Goal: Information Seeking & Learning: Learn about a topic

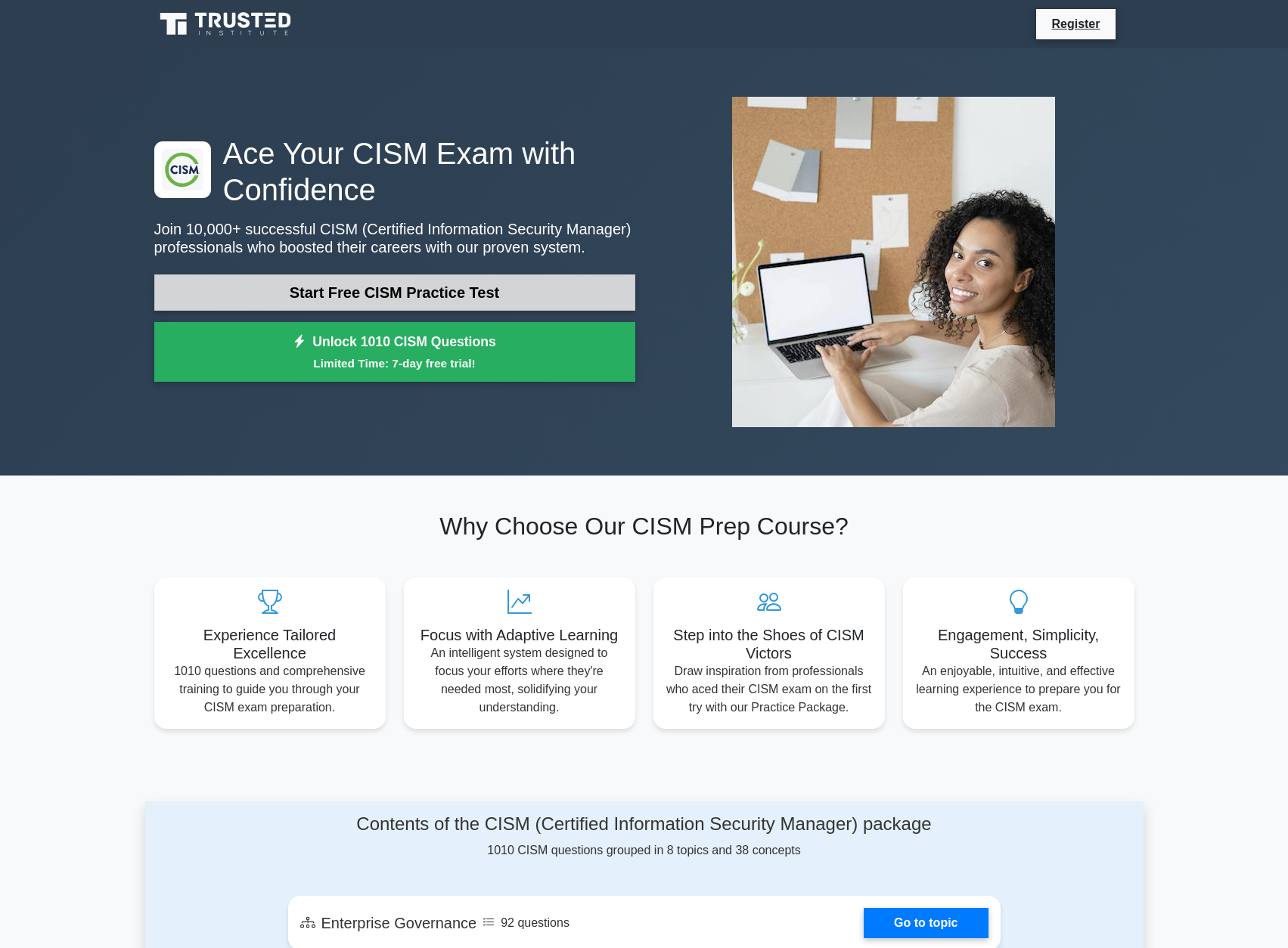
click at [497, 298] on link "Start Free CISM Practice Test" at bounding box center [395, 292] width 481 height 36
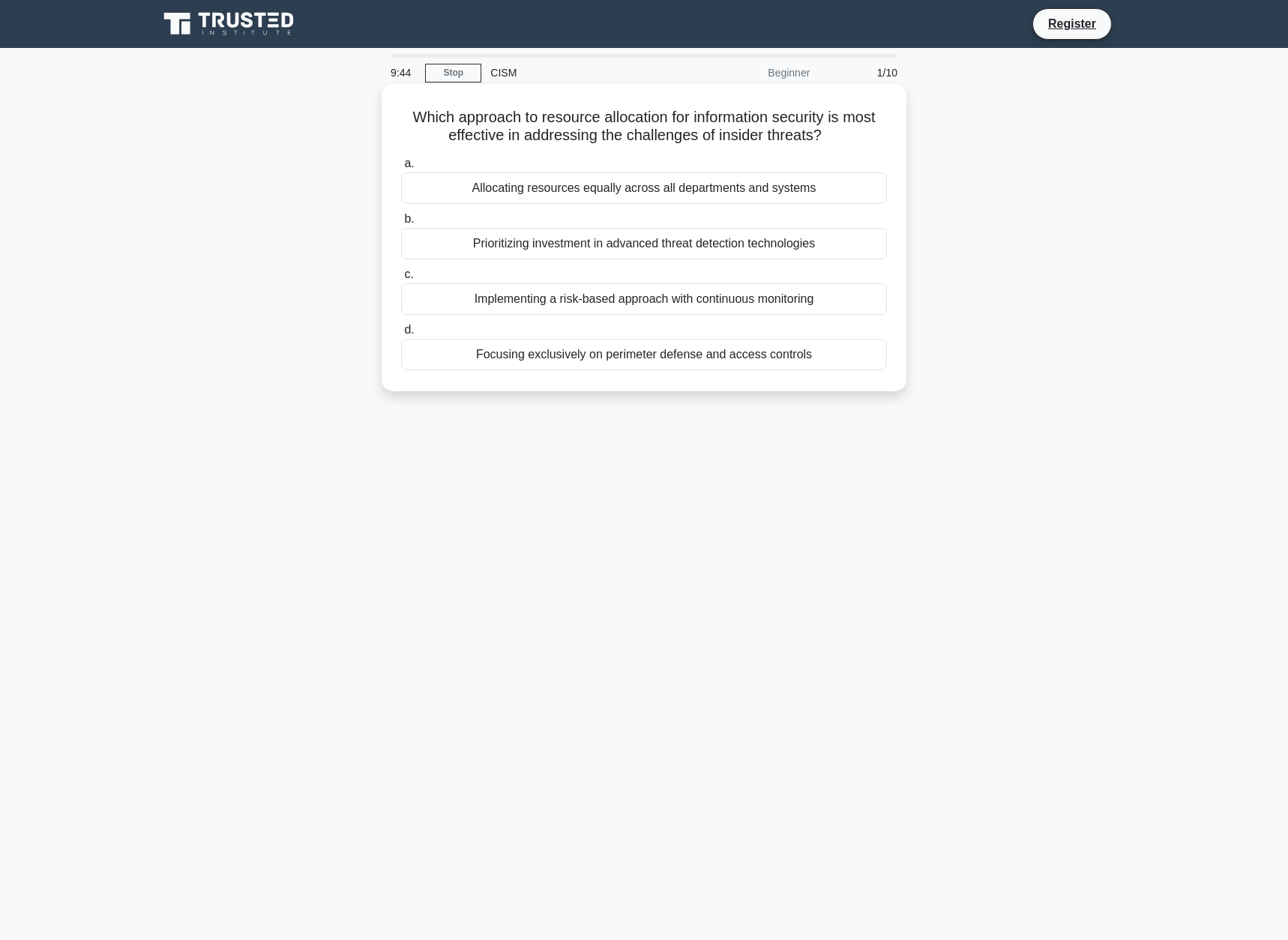
click at [531, 299] on div "Implementing a risk-based approach with continuous monitoring" at bounding box center [644, 299] width 485 height 31
click at [401, 279] on input "c. Implementing a risk-based approach with continuous monitoring" at bounding box center [401, 274] width 0 height 10
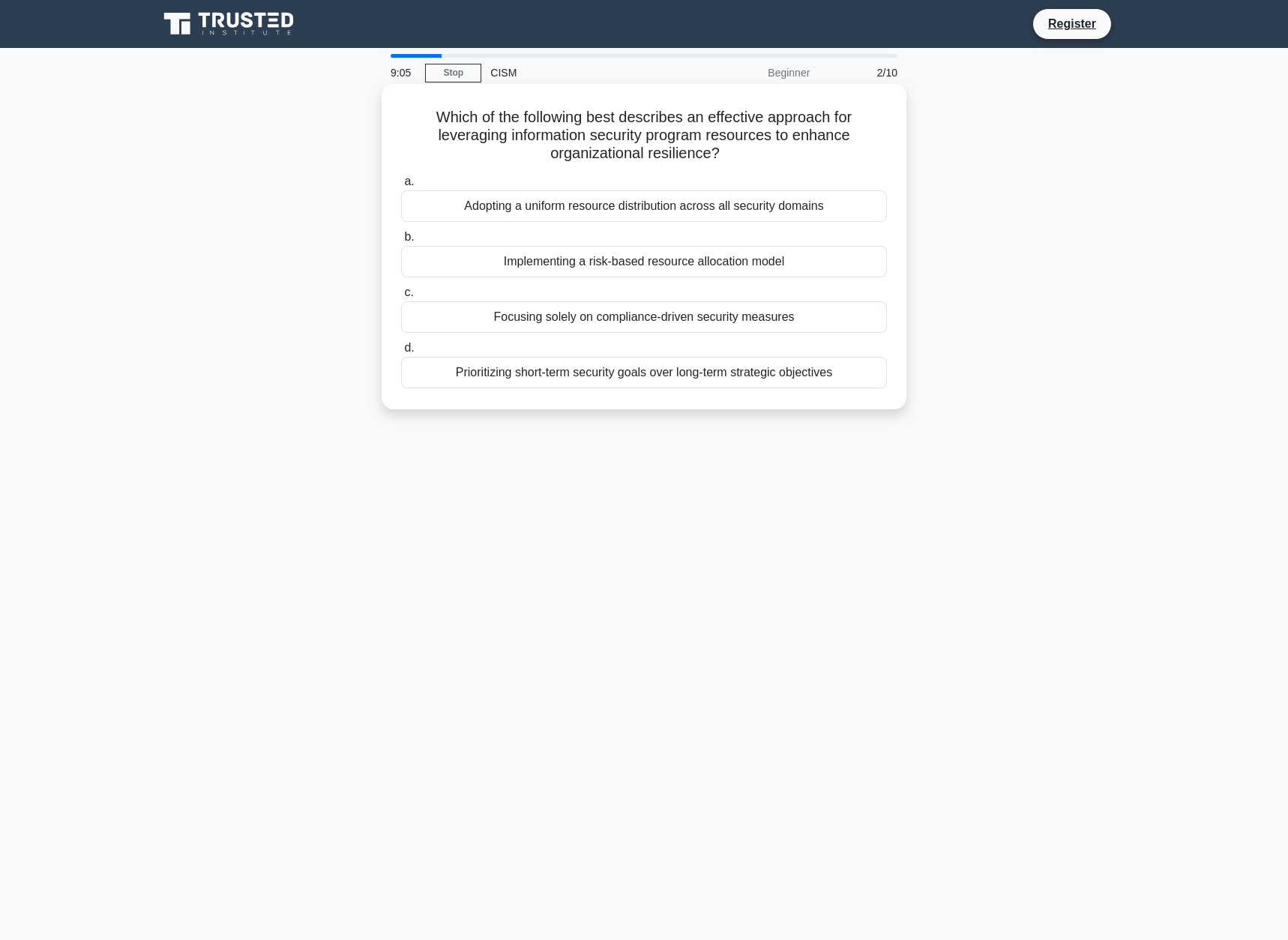
click at [642, 259] on div "Implementing a risk-based resource allocation model" at bounding box center [644, 262] width 485 height 31
click at [401, 242] on input "b. Implementing a risk-based resource allocation model" at bounding box center [401, 237] width 0 height 10
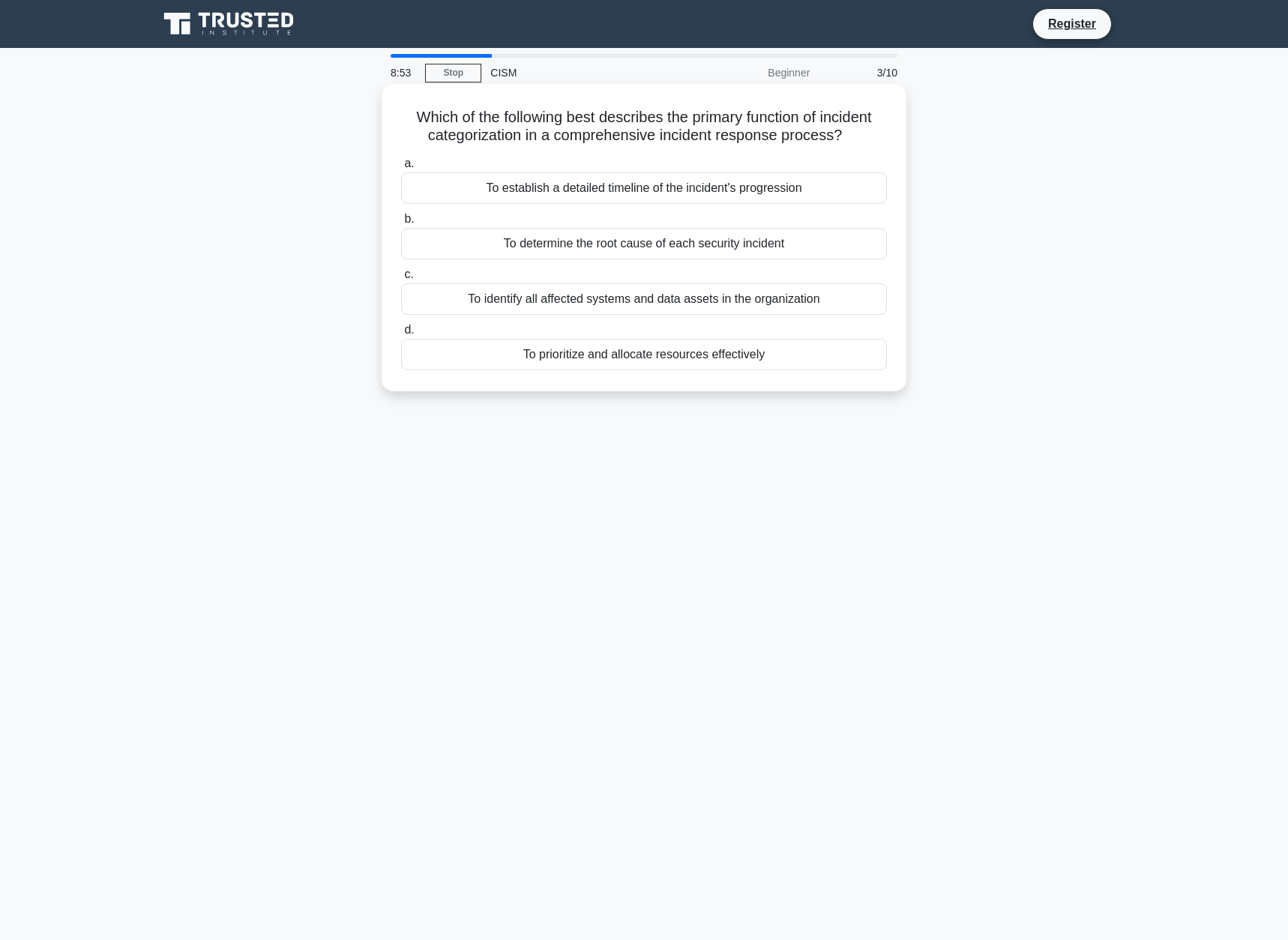
click at [679, 370] on div "To prioritize and allocate resources effectively" at bounding box center [644, 355] width 485 height 31
click at [401, 335] on input "d. To prioritize and allocate resources effectively" at bounding box center [401, 330] width 0 height 10
click at [564, 294] on div "Implementing a standardized data collection process" at bounding box center [644, 299] width 485 height 31
click at [401, 279] on input "c. Implementing a standardized data collection process" at bounding box center [401, 274] width 0 height 10
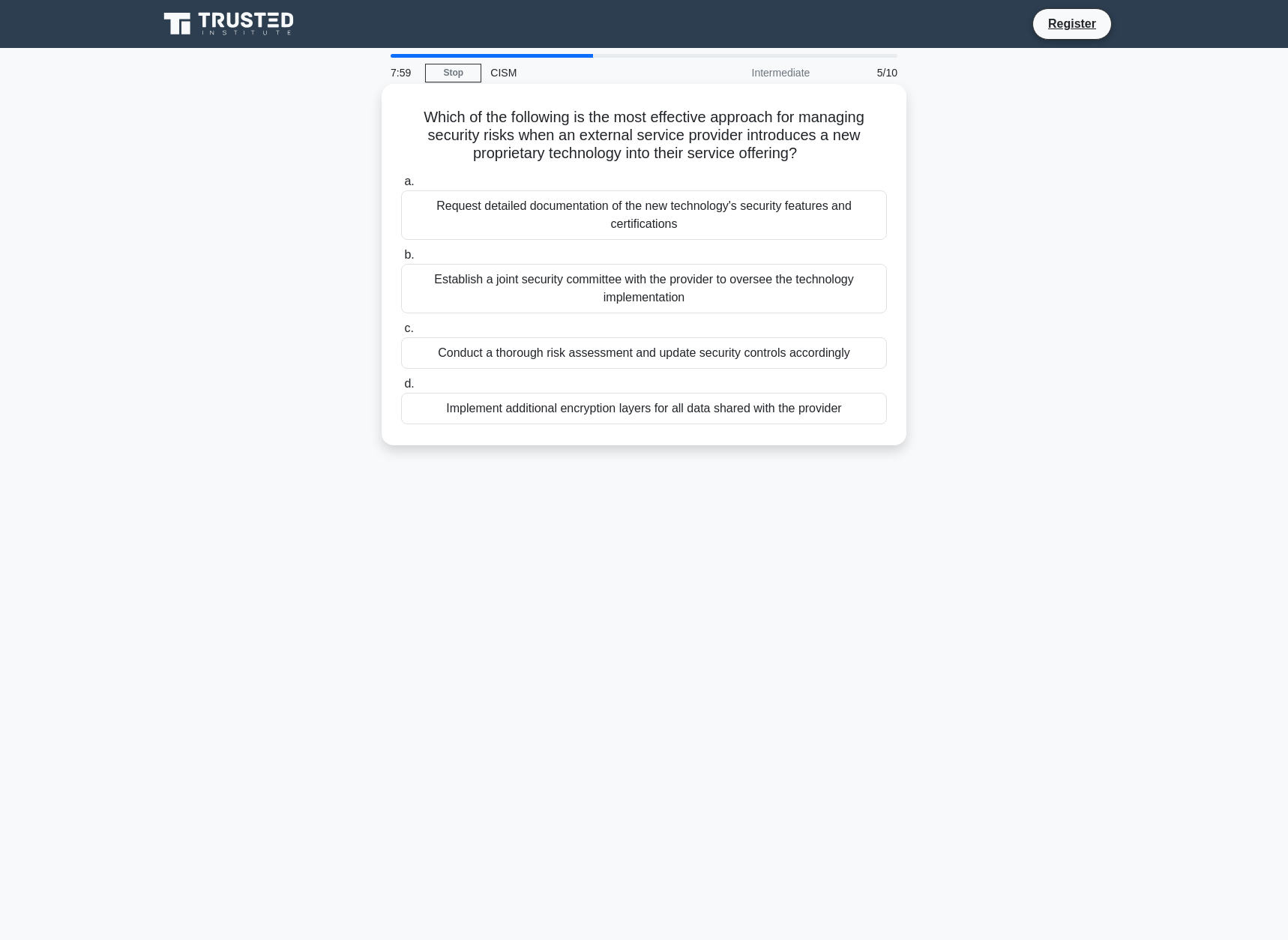
click at [732, 354] on div "Conduct a thorough risk assessment and update security controls accordingly" at bounding box center [644, 353] width 485 height 31
click at [401, 334] on input "c. Conduct a thorough risk assessment and update security controls accordingly" at bounding box center [401, 328] width 0 height 10
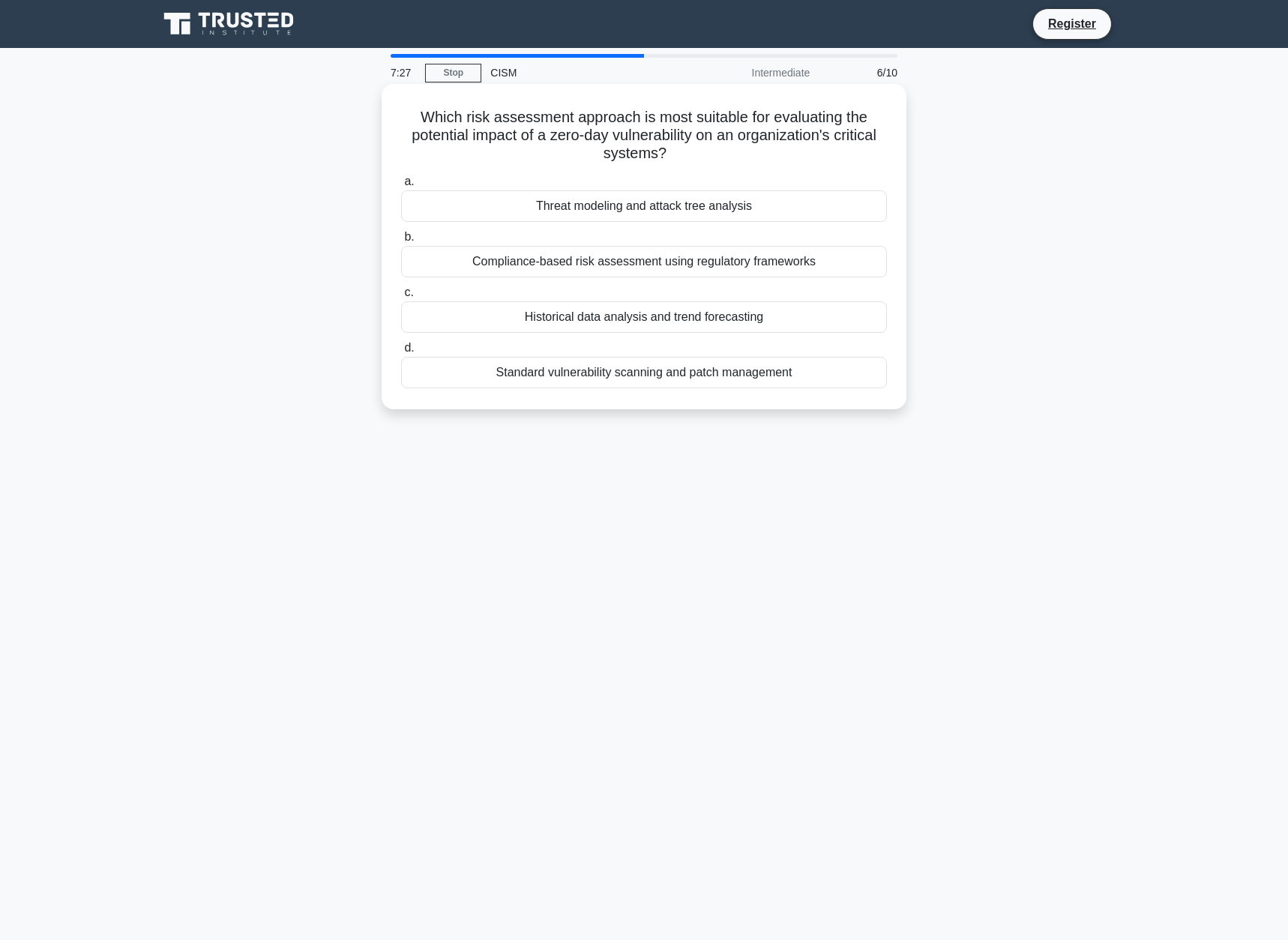
click at [515, 202] on div "Threat modeling and attack tree analysis" at bounding box center [644, 206] width 485 height 31
click at [401, 187] on input "a. Threat modeling and attack tree analysis" at bounding box center [401, 181] width 0 height 10
click at [514, 199] on div "Information Security Compliance Manager" at bounding box center [644, 206] width 485 height 31
click at [401, 187] on input "a. Information Security Compliance Manager" at bounding box center [401, 181] width 0 height 10
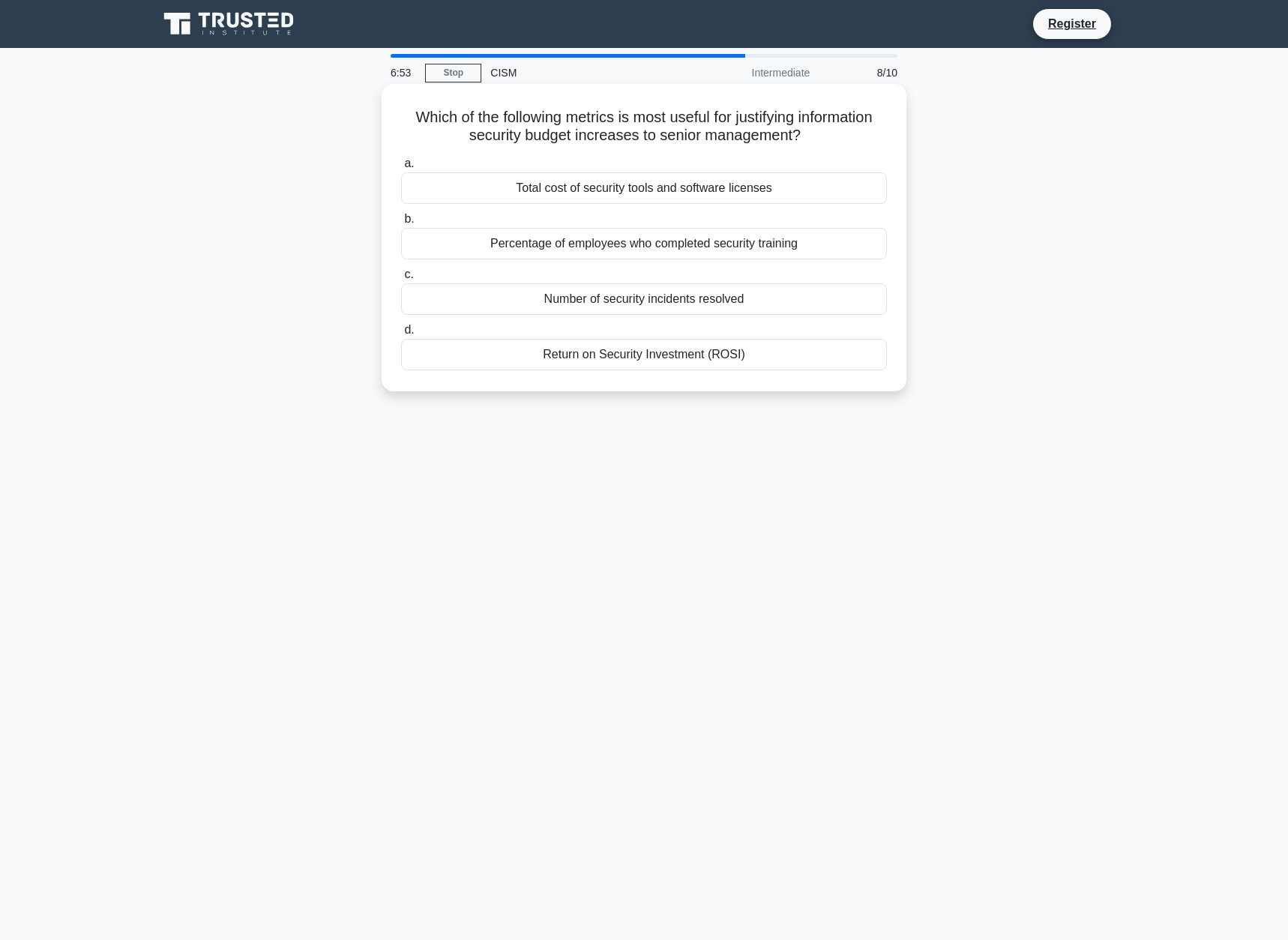
click at [655, 349] on div "Return on Security Investment (ROSI)" at bounding box center [644, 355] width 485 height 31
click at [401, 335] on input "d. Return on Security Investment (ROSI)" at bounding box center [401, 330] width 0 height 10
click at [491, 187] on div "Aligning classification levels with business objectives" at bounding box center [644, 188] width 485 height 31
click at [401, 169] on input "a. Aligning classification levels with business objectives" at bounding box center [401, 163] width 0 height 10
click at [516, 203] on div "Internal Auditor" at bounding box center [644, 188] width 485 height 31
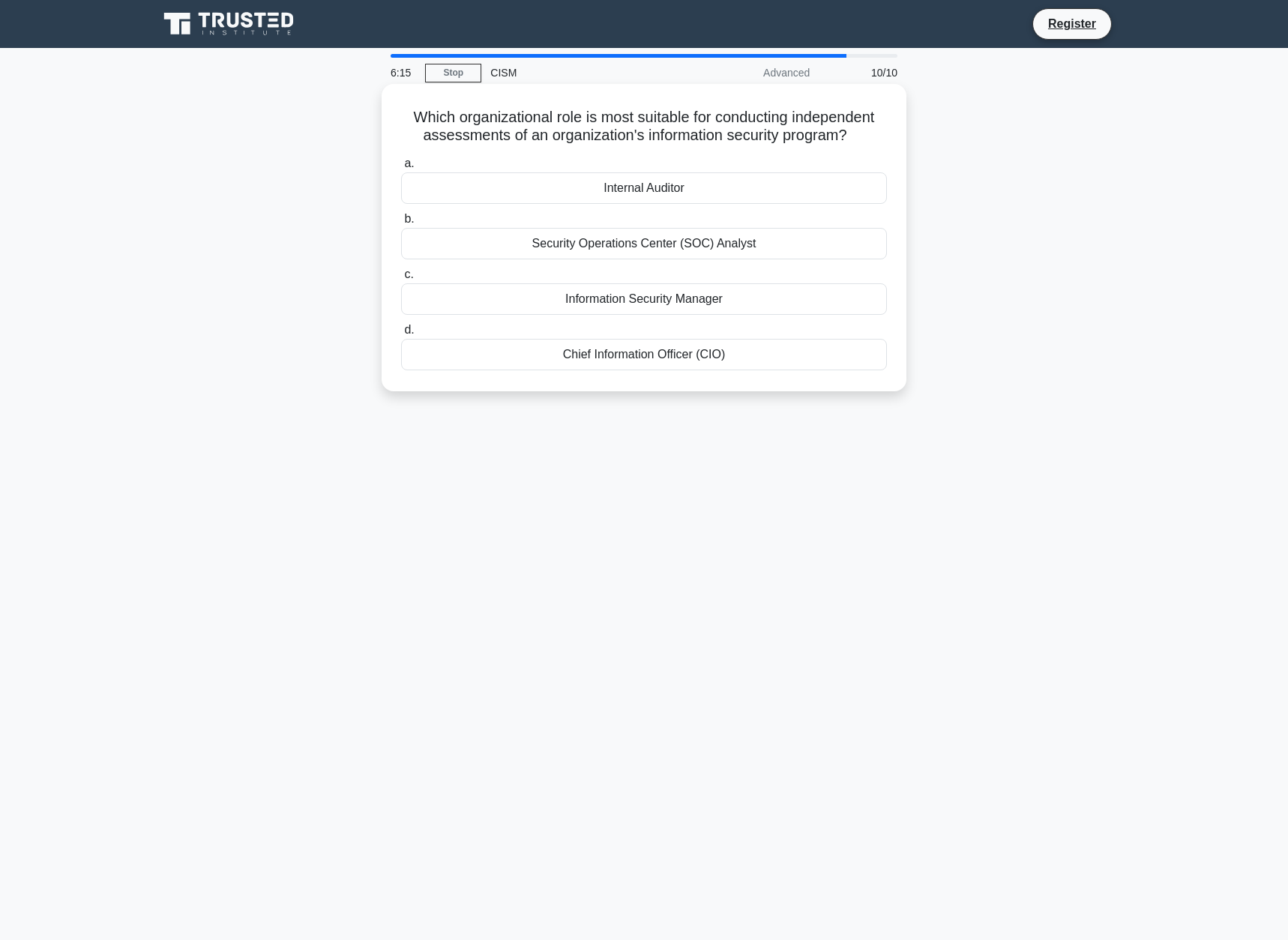
click at [401, 169] on input "a. Internal Auditor" at bounding box center [401, 163] width 0 height 10
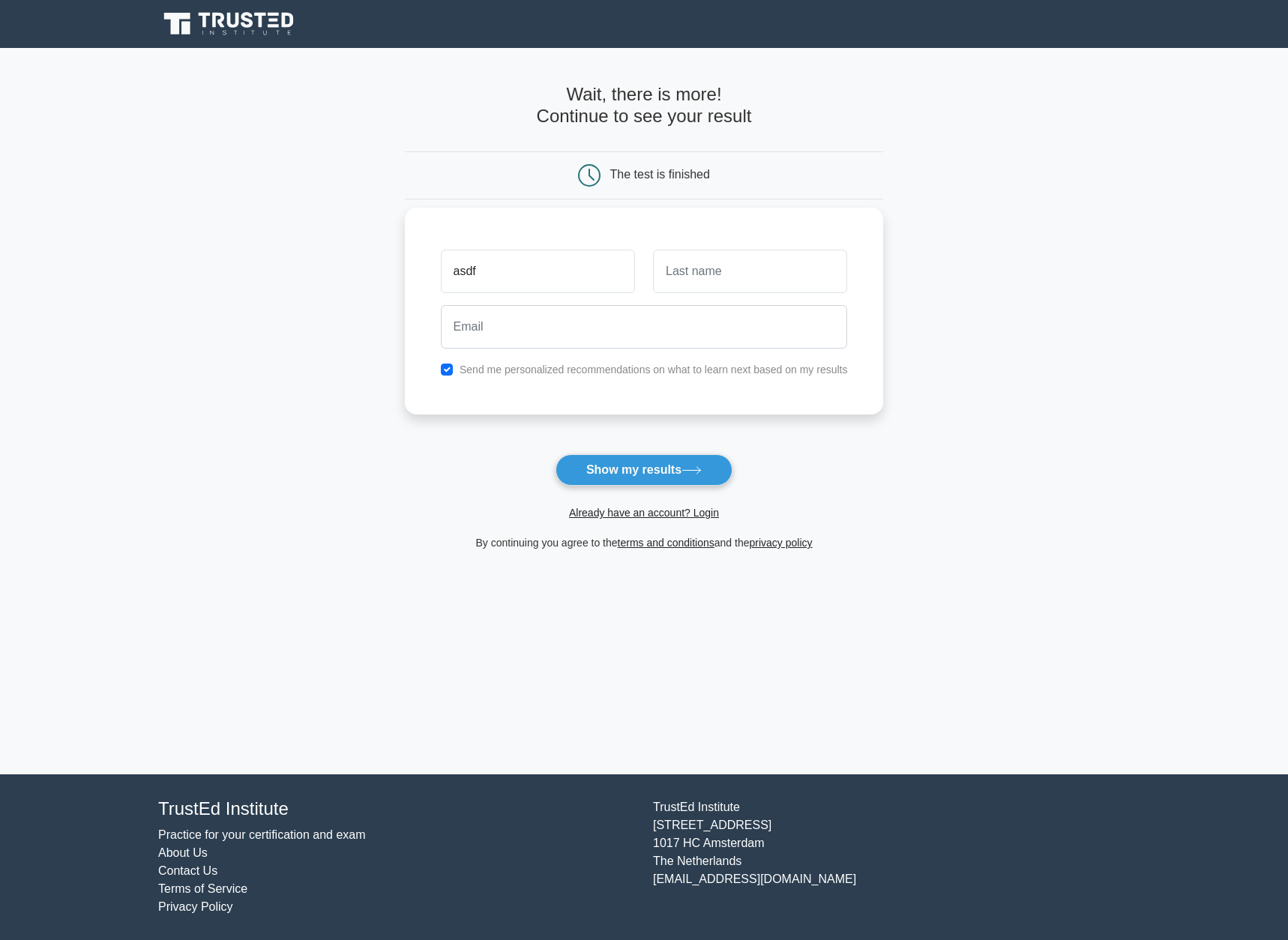
type input "asdf"
click at [744, 276] on input "text" at bounding box center [750, 271] width 194 height 43
type input "asdf"
click at [597, 326] on input "email" at bounding box center [644, 327] width 407 height 43
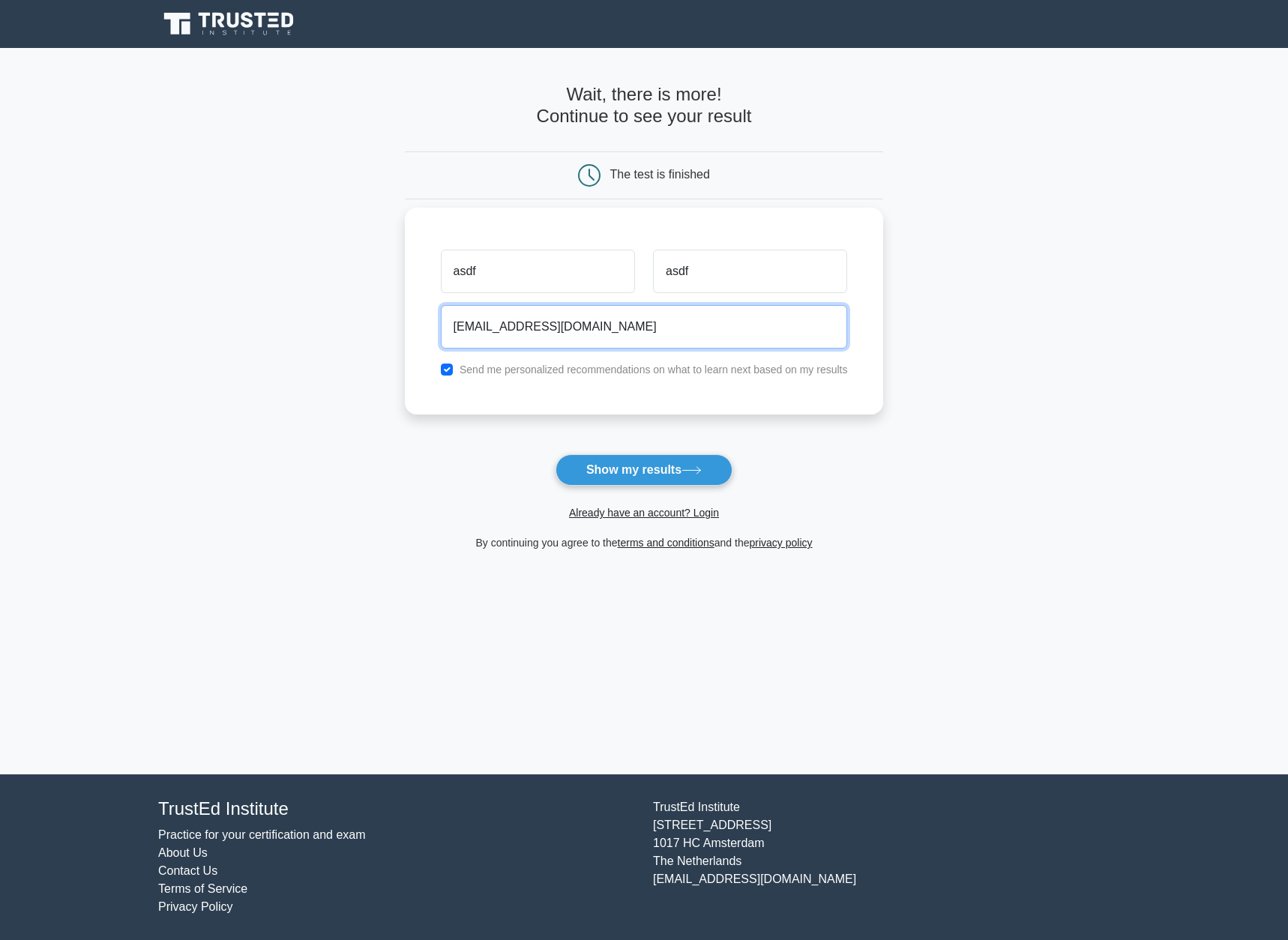
type input "mormonmobber@gmail.com"
click at [441, 369] on input "checkbox" at bounding box center [447, 370] width 12 height 12
checkbox input "false"
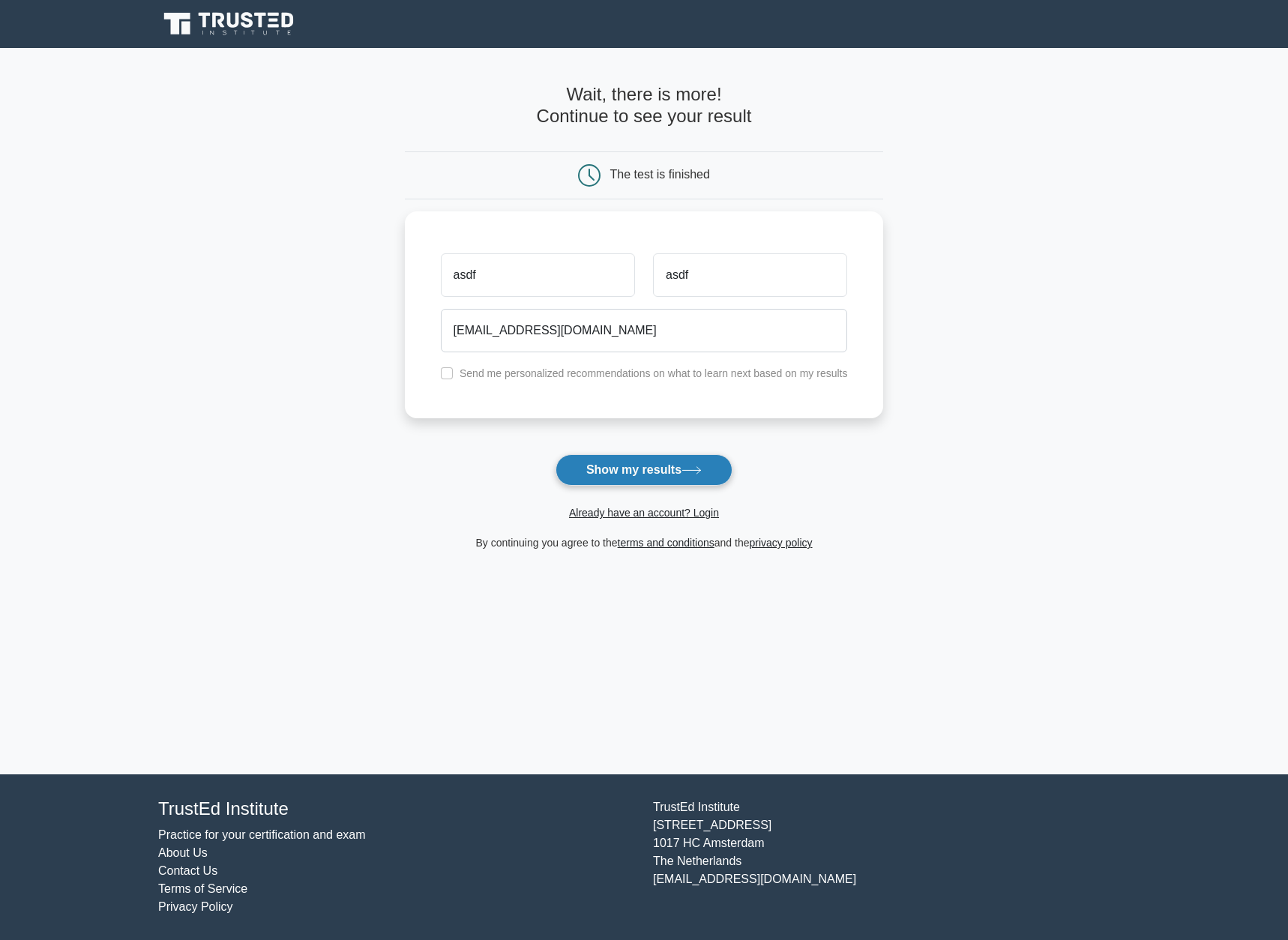
click at [633, 468] on button "Show my results" at bounding box center [644, 470] width 177 height 31
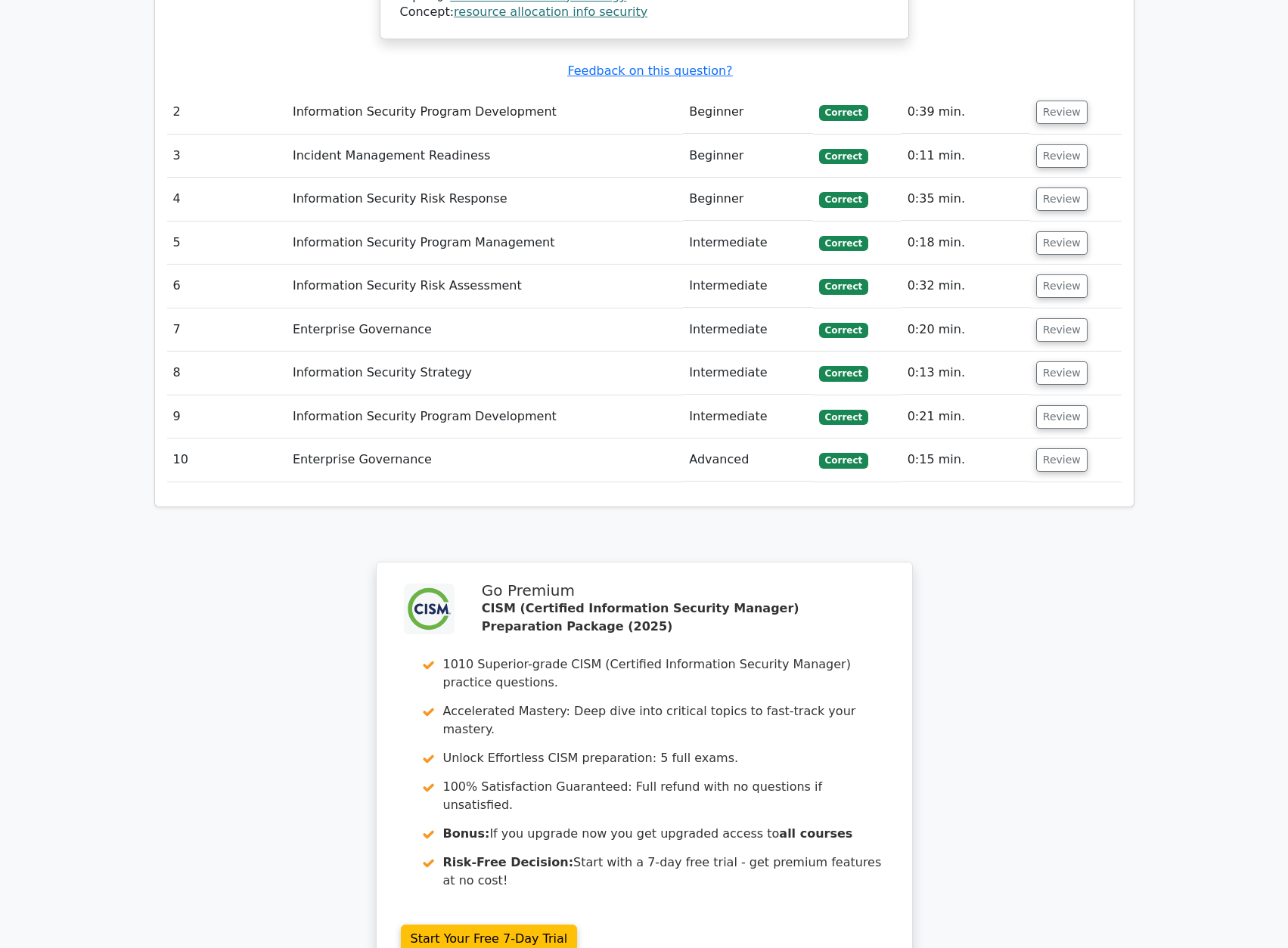
scroll to position [2502, 0]
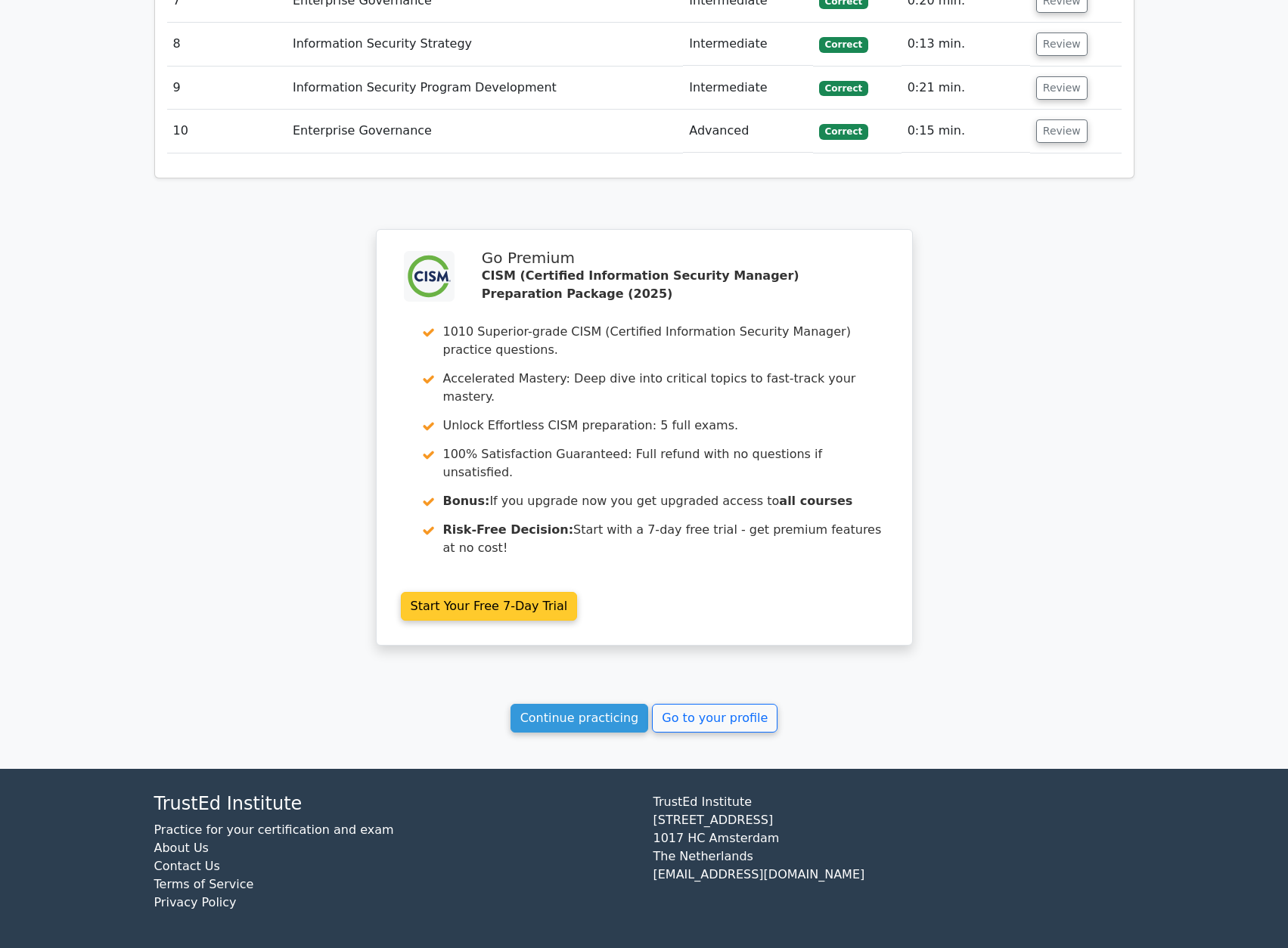
click at [453, 608] on link "Start Your Free 7-Day Trial" at bounding box center [490, 606] width 177 height 29
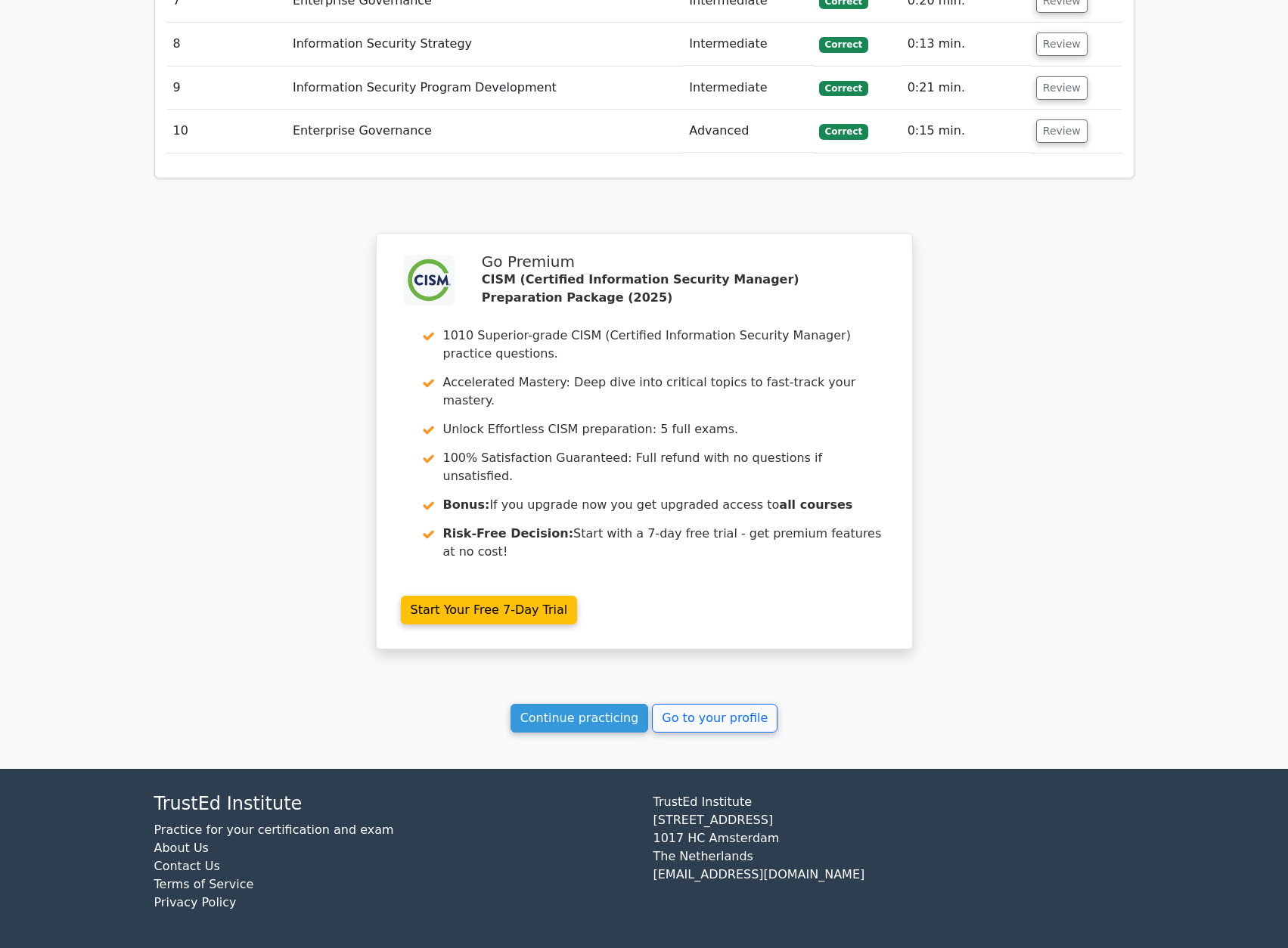
scroll to position [2502, 0]
click at [551, 716] on link "Continue practicing" at bounding box center [580, 717] width 139 height 29
